Goal: Information Seeking & Learning: Check status

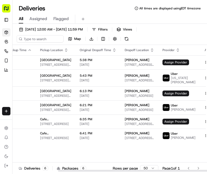
scroll to position [0, 59]
click at [178, 76] on span "[US_STATE][PERSON_NAME]" at bounding box center [183, 80] width 25 height 8
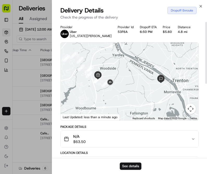
scroll to position [0, 0]
click at [200, 7] on icon "button" at bounding box center [201, 6] width 4 height 4
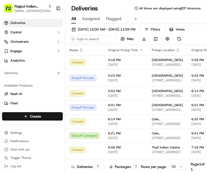
click at [55, 12] on button "Toggle Sidebar" at bounding box center [58, 8] width 9 height 9
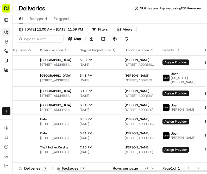
scroll to position [0, 59]
click at [173, 78] on span "[US_STATE][PERSON_NAME]" at bounding box center [183, 80] width 25 height 8
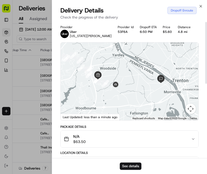
scroll to position [0, 0]
click at [203, 5] on icon "button" at bounding box center [201, 6] width 4 height 4
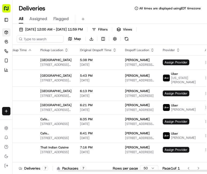
click at [175, 78] on span "[US_STATE][PERSON_NAME]" at bounding box center [183, 80] width 25 height 8
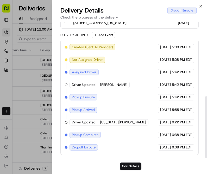
scroll to position [164, 0]
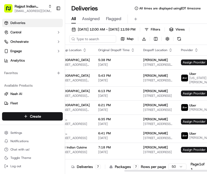
click at [57, 8] on button "Toggle Sidebar" at bounding box center [58, 8] width 9 height 9
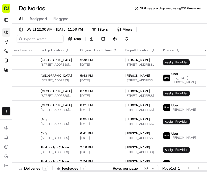
scroll to position [0, 62]
click at [178, 75] on div "Uber" at bounding box center [184, 74] width 25 height 4
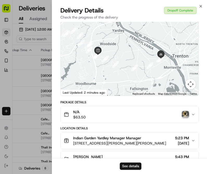
scroll to position [25, 0]
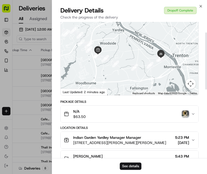
click at [187, 117] on img "button" at bounding box center [185, 113] width 7 height 7
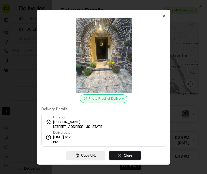
click at [133, 152] on button "Close" at bounding box center [125, 155] width 32 height 9
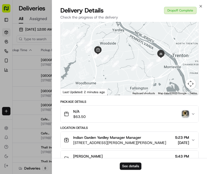
click at [203, 2] on div "Close Delivery Details Dropoff Complete Check the progress of the delivery Prov…" at bounding box center [130, 87] width 156 height 174
click at [201, 6] on icon "button" at bounding box center [201, 6] width 2 height 2
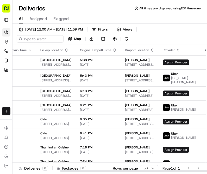
scroll to position [0, 62]
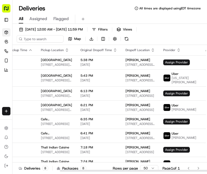
click at [132, 75] on span "[PERSON_NAME]" at bounding box center [138, 76] width 25 height 4
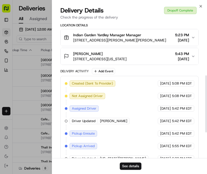
scroll to position [121, 0]
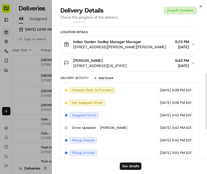
click at [83, 64] on span "[STREET_ADDRESS][US_STATE]" at bounding box center [99, 65] width 53 height 5
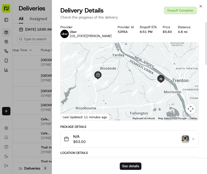
scroll to position [0, 0]
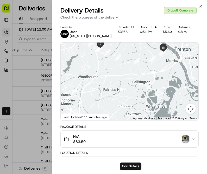
click at [202, 6] on icon "button" at bounding box center [201, 6] width 4 height 4
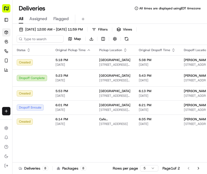
click at [199, 169] on button "Go to next page" at bounding box center [198, 168] width 9 height 7
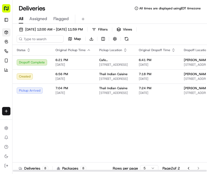
click at [192, 168] on button "Go to previous page" at bounding box center [189, 168] width 9 height 7
